Goal: Information Seeking & Learning: Learn about a topic

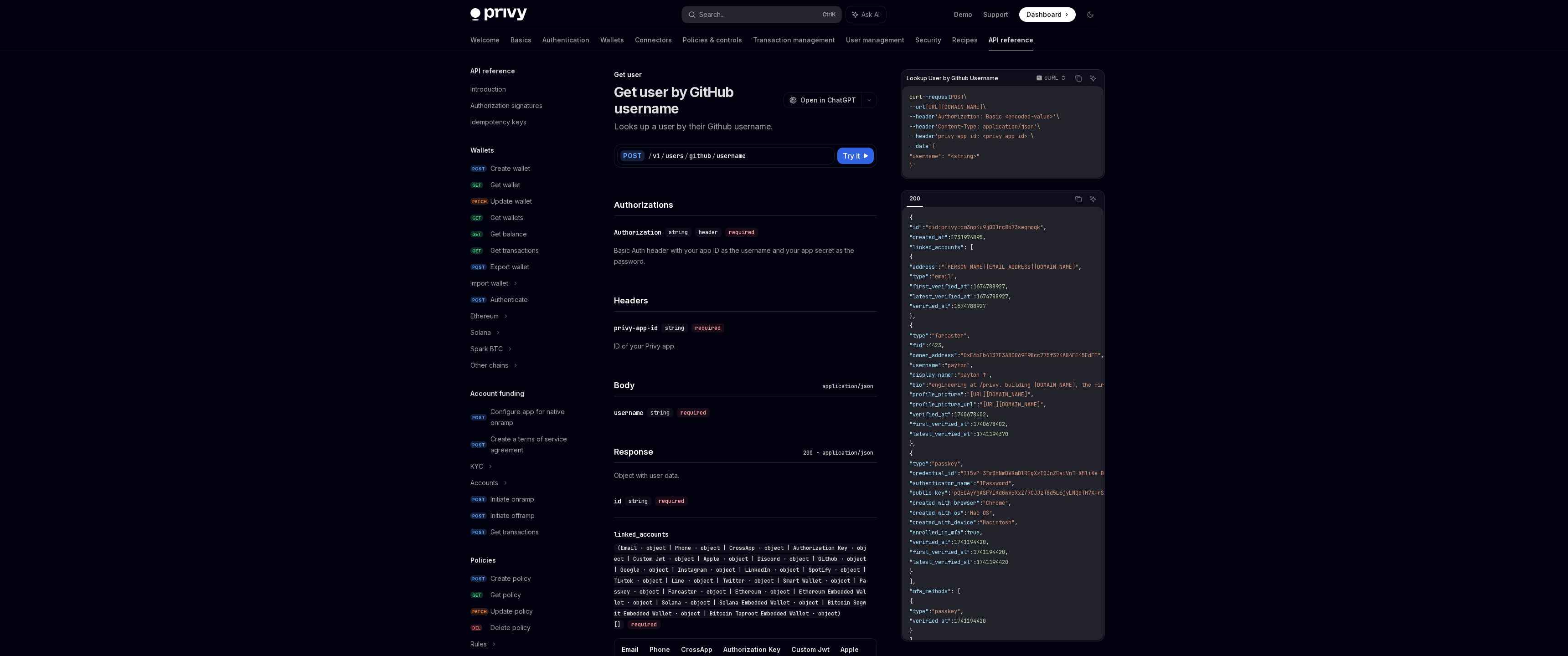
scroll to position [635, 0]
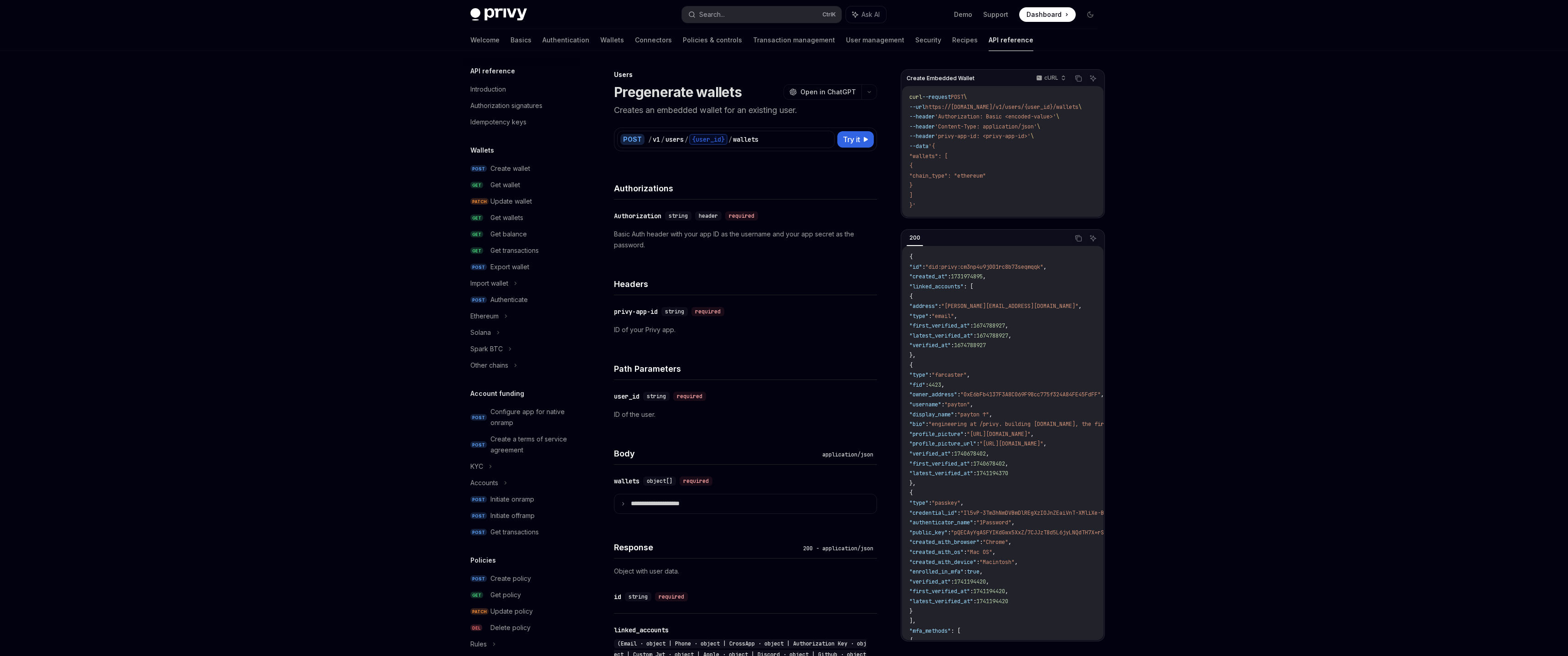
scroll to position [302, 0]
